Goal: Task Accomplishment & Management: Manage account settings

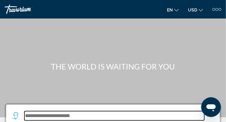
click at [142, 112] on input "Search hotel destination" at bounding box center [114, 115] width 180 height 9
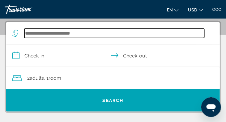
scroll to position [83, 0]
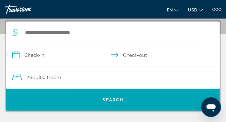
click at [218, 8] on div at bounding box center [217, 9] width 3 height 3
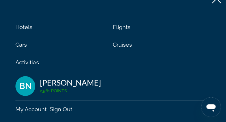
scroll to position [16, 0]
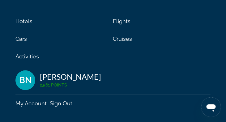
click at [30, 104] on link "My Account" at bounding box center [30, 103] width 31 height 6
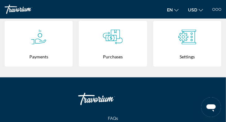
scroll to position [227, 0]
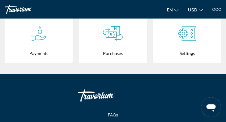
click at [110, 45] on div "Purchases" at bounding box center [113, 54] width 62 height 20
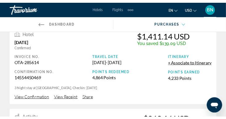
scroll to position [330, 0]
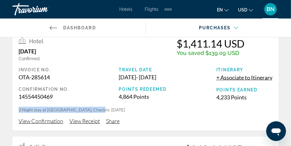
drag, startPoint x: 17, startPoint y: 109, endPoint x: 97, endPoint y: 108, distance: 80.8
click at [97, 108] on div "Hotel [DATE] Confirmed $1,411.14 USD You saved $139.09 USD Invoice No. OTA-2856…" at bounding box center [145, 81] width 266 height 100
copy p "3 Night stay at [GEOGRAPHIC_DATA]"
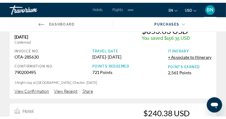
scroll to position [0, 0]
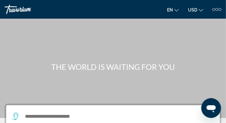
click at [222, 11] on div "Hotels Flights Cars Cruises Activities Hotels Flights Cars Cruises Activities e…" at bounding box center [113, 9] width 226 height 10
click at [219, 9] on div at bounding box center [220, 9] width 3 height 3
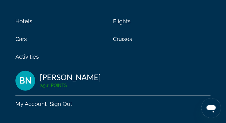
scroll to position [17, 0]
click at [39, 103] on link "My Account" at bounding box center [30, 103] width 31 height 6
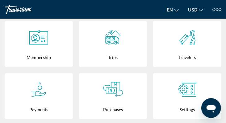
scroll to position [186, 0]
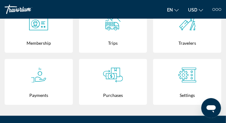
click at [119, 75] on icon "Main content" at bounding box center [113, 74] width 20 height 15
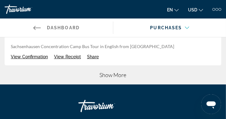
scroll to position [639, 0]
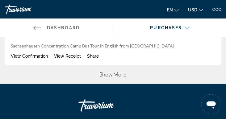
click at [120, 77] on span "Show More" at bounding box center [113, 74] width 27 height 7
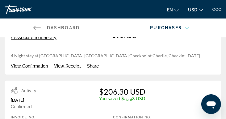
scroll to position [743, 0]
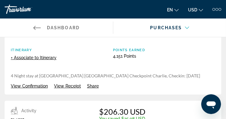
click at [93, 85] on span "Share" at bounding box center [93, 86] width 12 height 5
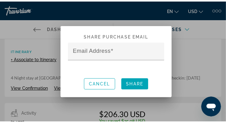
scroll to position [0, 0]
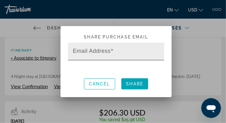
click at [92, 47] on div "Email Address" at bounding box center [118, 51] width 90 height 18
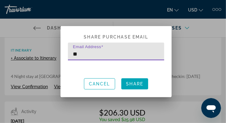
type input "*"
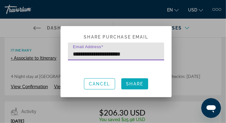
type input "**********"
click at [137, 84] on span "Share" at bounding box center [135, 83] width 17 height 5
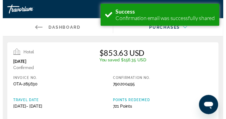
scroll to position [743, 0]
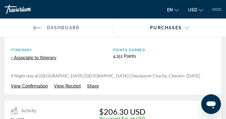
click at [167, 115] on div "$206.30 USD" at bounding box center [143, 111] width 88 height 9
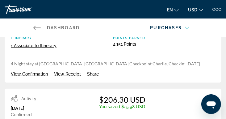
scroll to position [763, 0]
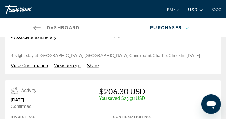
click at [93, 64] on span "Share" at bounding box center [93, 65] width 12 height 5
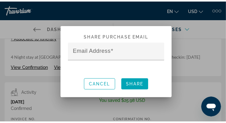
scroll to position [0, 0]
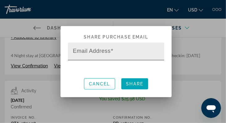
click at [132, 50] on input "Email Address" at bounding box center [118, 53] width 90 height 7
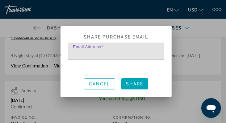
paste input "**********"
type input "**********"
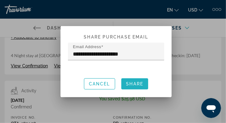
click at [141, 84] on span "Share" at bounding box center [135, 83] width 17 height 5
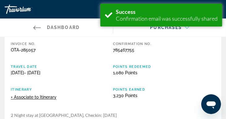
scroll to position [928, 0]
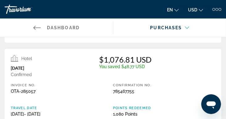
click at [99, 117] on div "Travel Date Oct 2, 2025 - Oct 4, 2025 Points Redeemed 1,080 Points" at bounding box center [113, 115] width 205 height 17
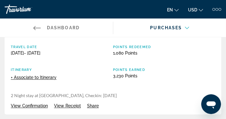
scroll to position [990, 0]
click at [59, 107] on span "View Receipt" at bounding box center [67, 105] width 27 height 5
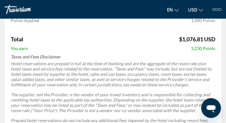
scroll to position [495, 0]
